Goal: Task Accomplishment & Management: Complete application form

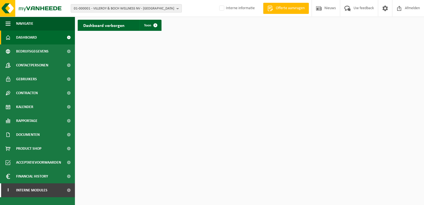
click at [152, 7] on span "01-000001 - VILLEROY & BOCH WELLNESS NV - ROESELARE" at bounding box center [124, 8] width 100 height 8
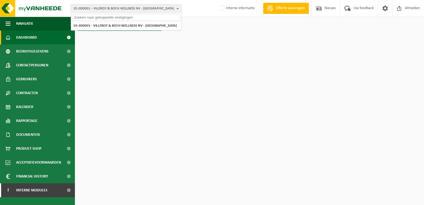
paste input "10-628429"
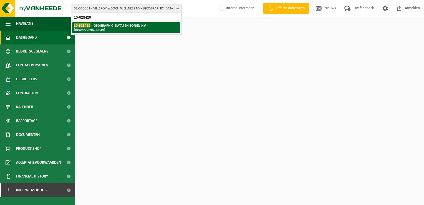
type input "10-628429"
click at [145, 26] on strong "10-628429 - CASTELEYN EN ZONEN NV - MEULEBEKE" at bounding box center [111, 27] width 74 height 8
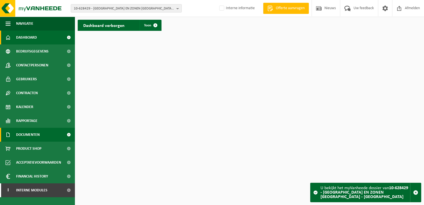
click at [36, 131] on span "Documenten" at bounding box center [28, 135] width 24 height 14
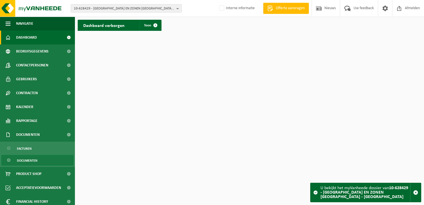
click at [37, 156] on link "Documenten" at bounding box center [37, 160] width 72 height 11
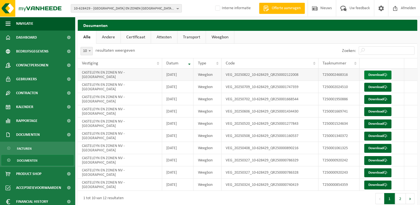
click at [387, 74] on span at bounding box center [386, 75] width 4 height 4
click at [143, 11] on span "10-628429 - CASTELEYN EN ZONEN NV - MEULEBEKE" at bounding box center [124, 8] width 100 height 8
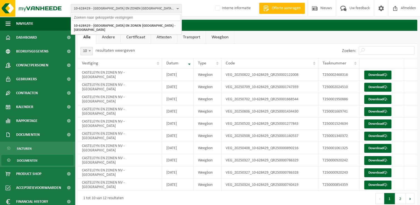
paste input "10-742217"
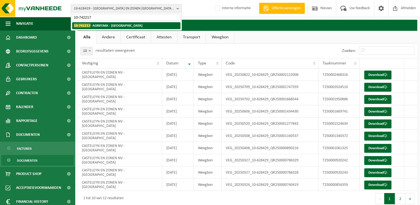
type input "10-742217"
click at [141, 24] on li "10-742217 - AGRIFEMA - MIDDELKERKE" at bounding box center [126, 25] width 108 height 7
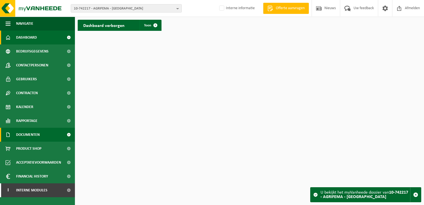
click at [37, 133] on span "Documenten" at bounding box center [28, 135] width 24 height 14
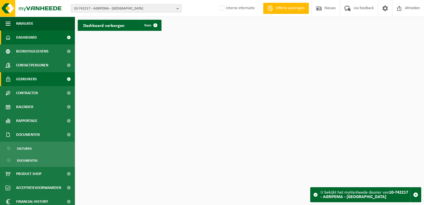
click at [32, 76] on span "Gebruikers" at bounding box center [26, 79] width 21 height 14
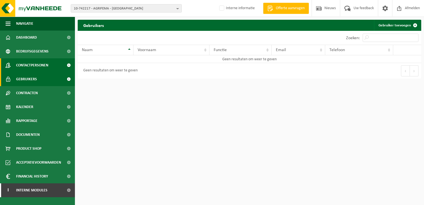
click at [36, 66] on span "Contactpersonen" at bounding box center [32, 65] width 32 height 14
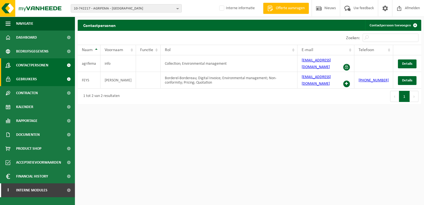
click at [40, 80] on link "Gebruikers" at bounding box center [37, 79] width 75 height 14
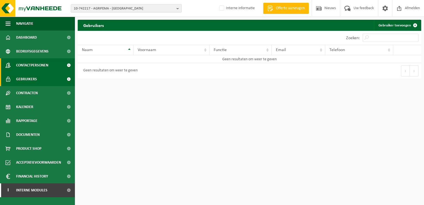
click at [38, 66] on span "Contactpersonen" at bounding box center [32, 65] width 32 height 14
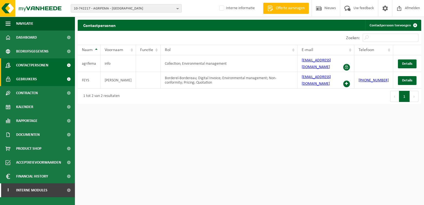
click at [29, 84] on span "Gebruikers" at bounding box center [26, 79] width 21 height 14
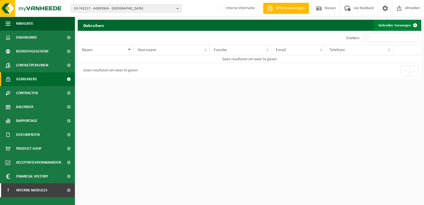
click at [402, 22] on link "Gebruiker toevoegen" at bounding box center [397, 25] width 47 height 11
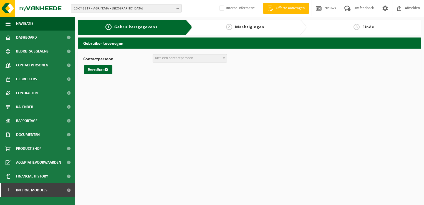
click at [159, 56] on span "Kies een contactpersoon" at bounding box center [174, 58] width 38 height 4
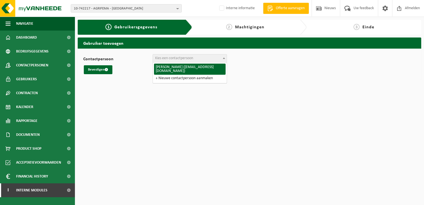
select select "37168"
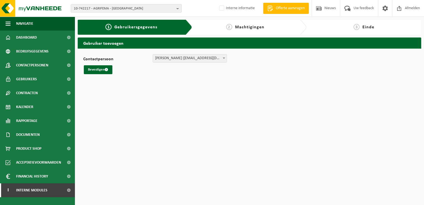
click at [175, 59] on span "EVELYN FEYS (boekhouding@agrifema.be)" at bounding box center [190, 58] width 74 height 8
click at [102, 69] on button "Bevestigen" at bounding box center [98, 69] width 29 height 9
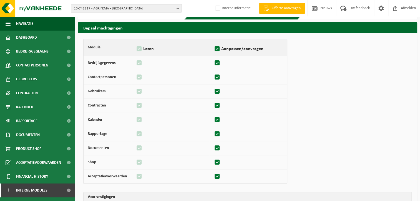
scroll to position [55, 0]
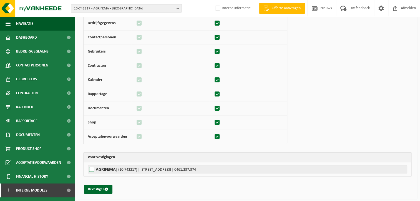
click at [90, 169] on label"] "AGRIFEMA | (10-742217) | [STREET_ADDRESS] | 0461.237.374" at bounding box center [247, 169] width 319 height 8
click at [90, 169] on input "AGRIFEMA | (10-742217) | [STREET_ADDRESS] | 0461.237.374" at bounding box center [298, 169] width 420 height 8
checkbox input "true"
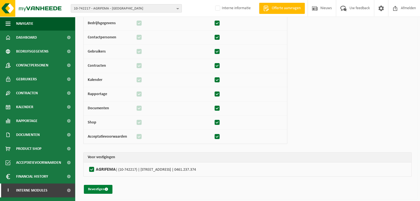
click at [102, 188] on button "Bevestigen" at bounding box center [98, 189] width 29 height 9
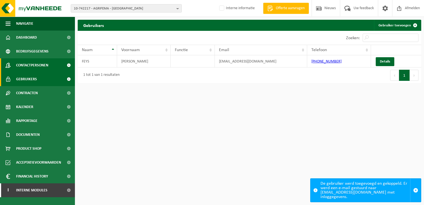
click at [47, 63] on span "Contactpersonen" at bounding box center [32, 65] width 32 height 14
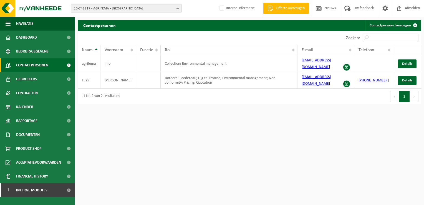
click at [37, 77] on link "Gebruikers" at bounding box center [37, 79] width 75 height 14
